Goal: Browse casually

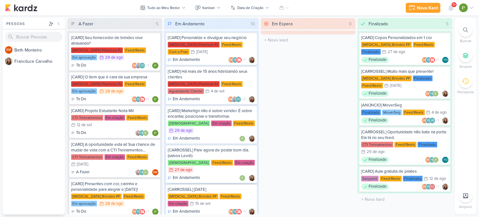
click at [213, 147] on div "[CARROSSEL] Pare agora de postar bom dia. (salvos Leviê)" at bounding box center [211, 152] width 87 height 11
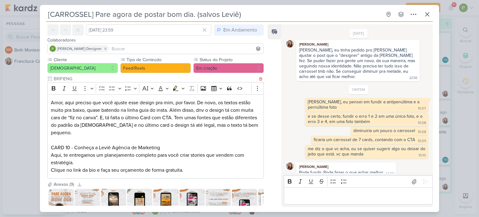
scroll to position [64, 0]
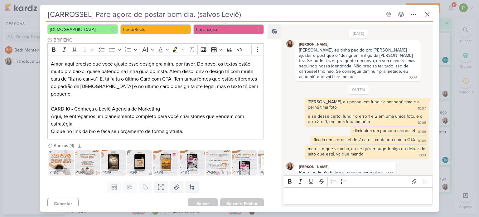
click at [163, 159] on img at bounding box center [165, 162] width 25 height 25
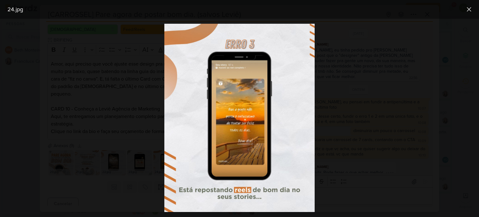
click at [369, 98] on div at bounding box center [239, 118] width 479 height 198
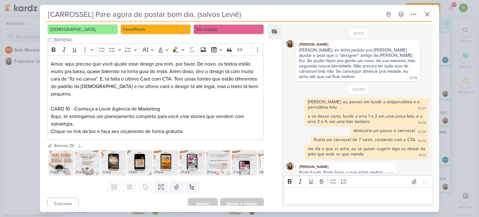
click at [188, 158] on img at bounding box center [192, 162] width 25 height 25
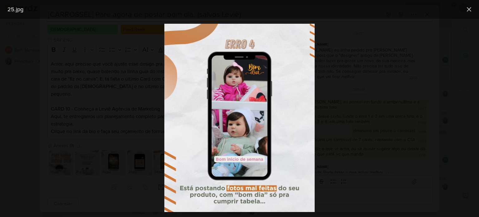
click at [114, 55] on div at bounding box center [239, 118] width 479 height 198
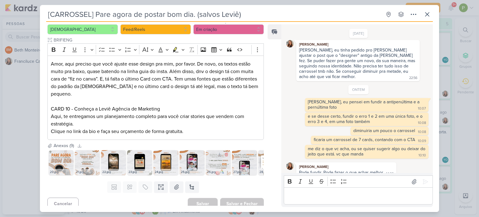
click at [217, 157] on img at bounding box center [218, 162] width 25 height 25
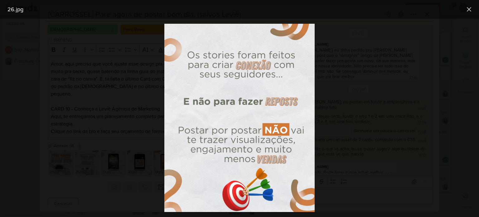
click at [120, 108] on div at bounding box center [239, 118] width 479 height 198
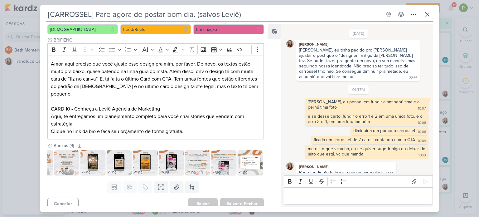
scroll to position [0, 23]
click at [191, 169] on div "26.jpg" at bounding box center [197, 172] width 25 height 6
click at [194, 161] on img at bounding box center [197, 162] width 25 height 25
